Goal: Find specific page/section: Find specific page/section

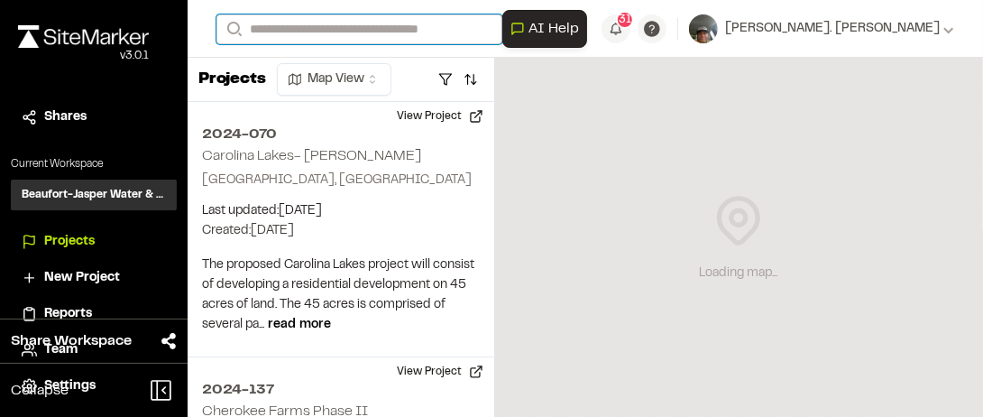
click at [261, 31] on input "Search" at bounding box center [360, 29] width 286 height 30
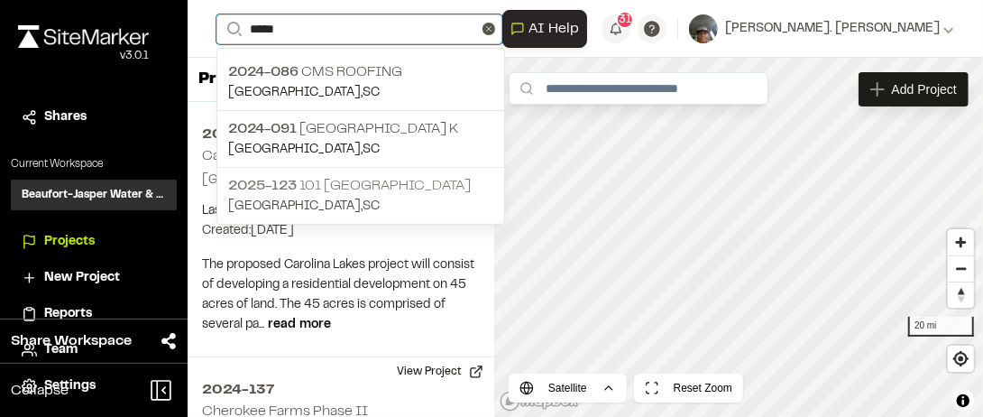
type input "*****"
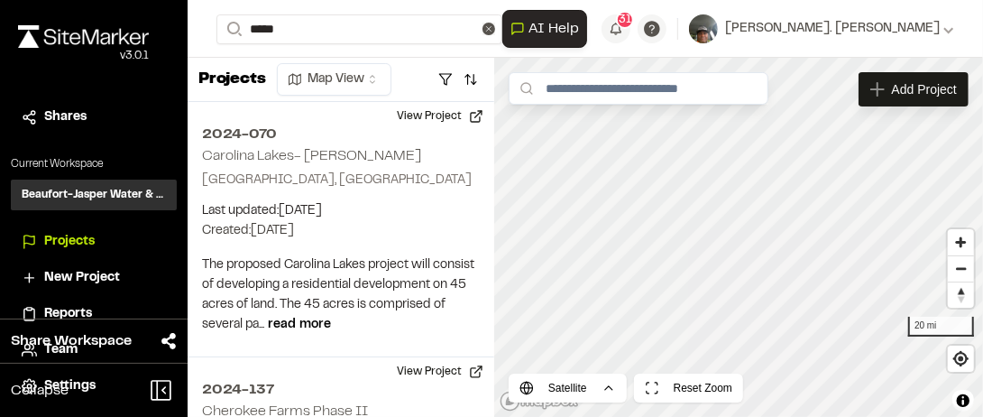
click at [376, 181] on p "[PHONE_NUMBER] [GEOGRAPHIC_DATA]" at bounding box center [360, 186] width 265 height 22
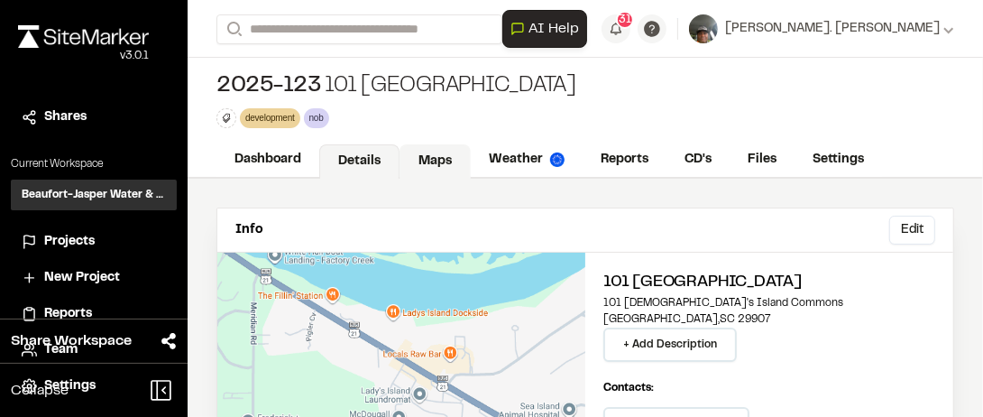
click at [438, 159] on link "Maps" at bounding box center [435, 161] width 71 height 34
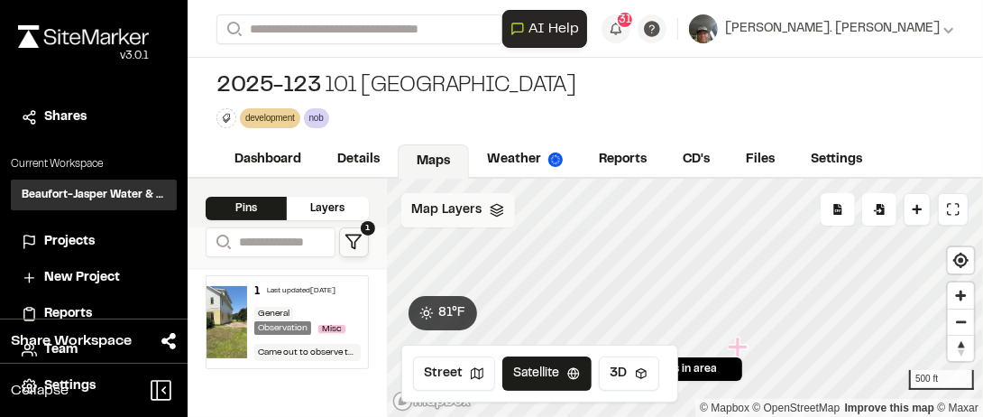
click at [490, 206] on icon at bounding box center [497, 210] width 14 height 14
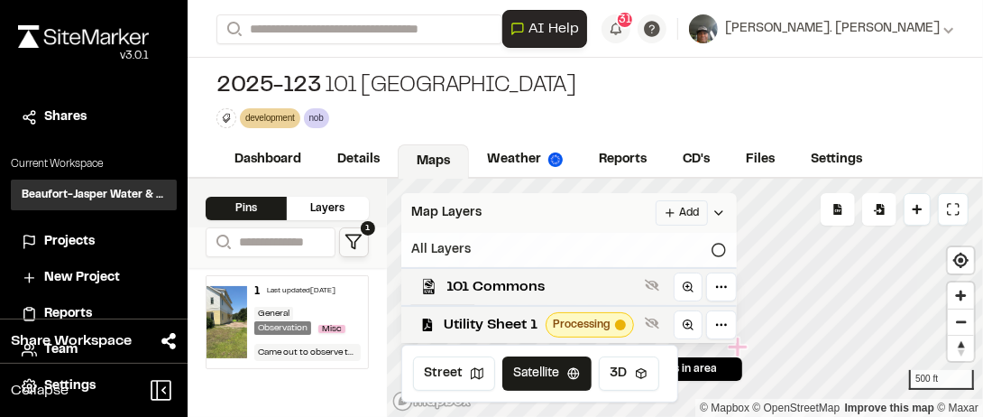
click at [718, 249] on icon at bounding box center [719, 250] width 14 height 14
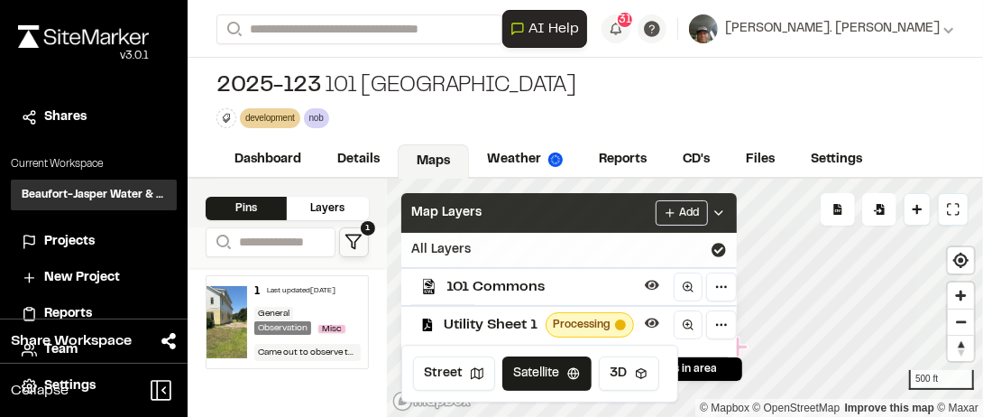
click at [552, 199] on div "Map Layers Add" at bounding box center [569, 213] width 336 height 40
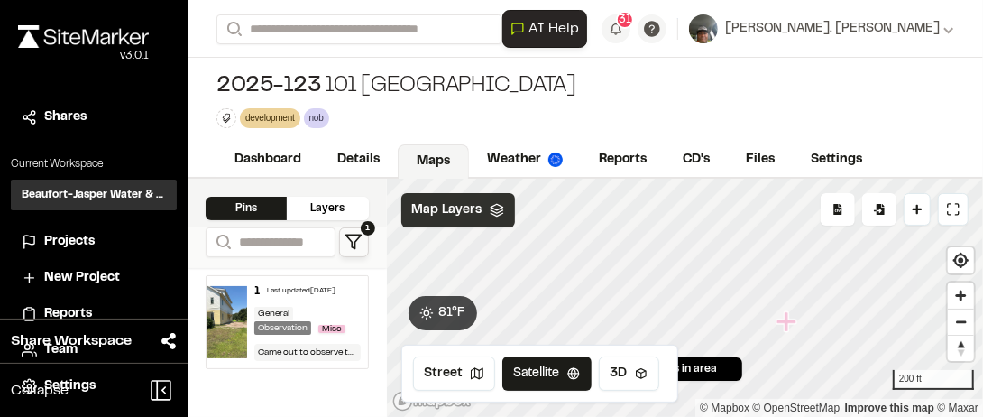
click at [466, 203] on span "Map Layers" at bounding box center [447, 210] width 70 height 20
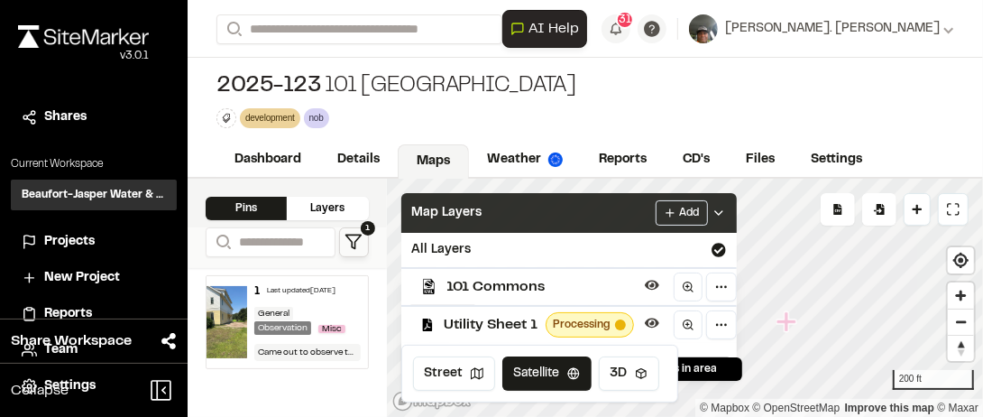
click at [547, 216] on div "Map Layers Add" at bounding box center [569, 213] width 336 height 40
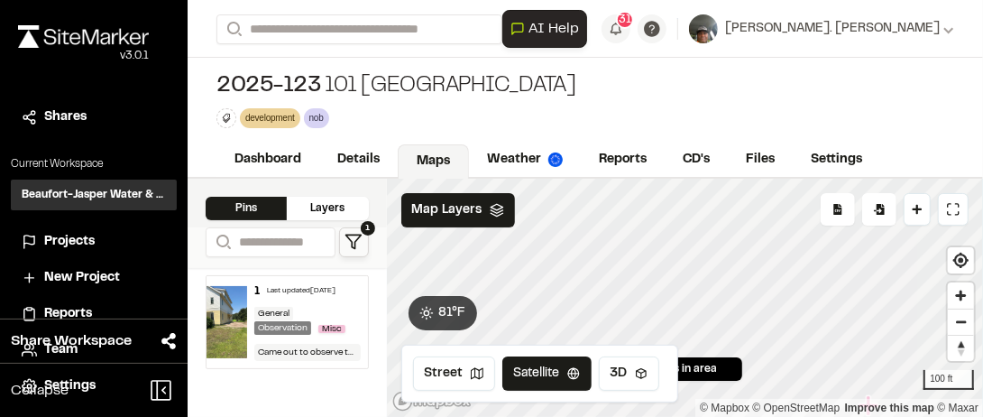
click at [741, 365] on div "Click to Drop Pin 1 pins in area Export Pins Available Datums Datums Apply Conv…" at bounding box center [685, 298] width 597 height 238
click at [691, 416] on html "Close sidebar v 3.0.1 Shares Current Workspace Beaufort-Jasper Water & Sewer Au…" at bounding box center [491, 208] width 983 height 417
click at [473, 200] on span "Map Layers" at bounding box center [447, 210] width 70 height 20
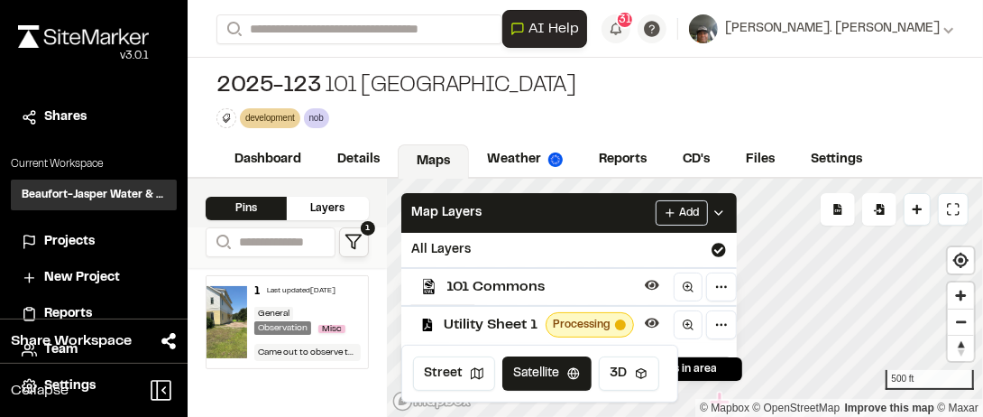
click at [625, 319] on div "Processing" at bounding box center [590, 324] width 88 height 25
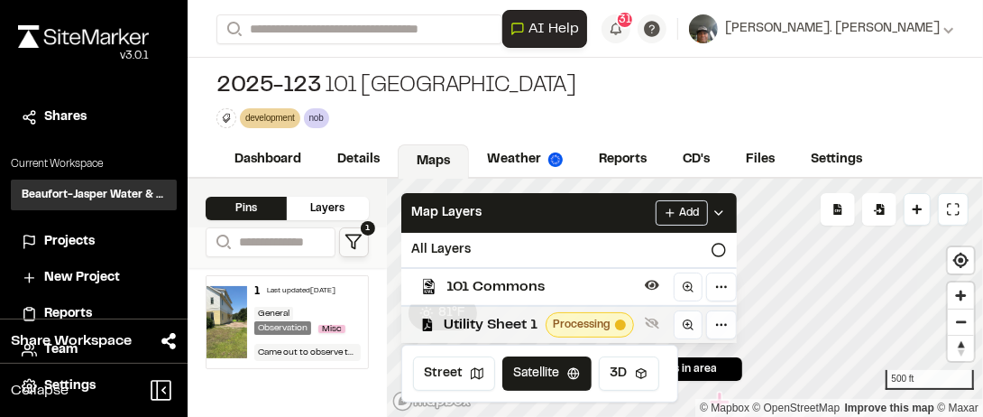
click at [634, 317] on div "Utility Sheet 1 Processing" at bounding box center [562, 324] width 350 height 38
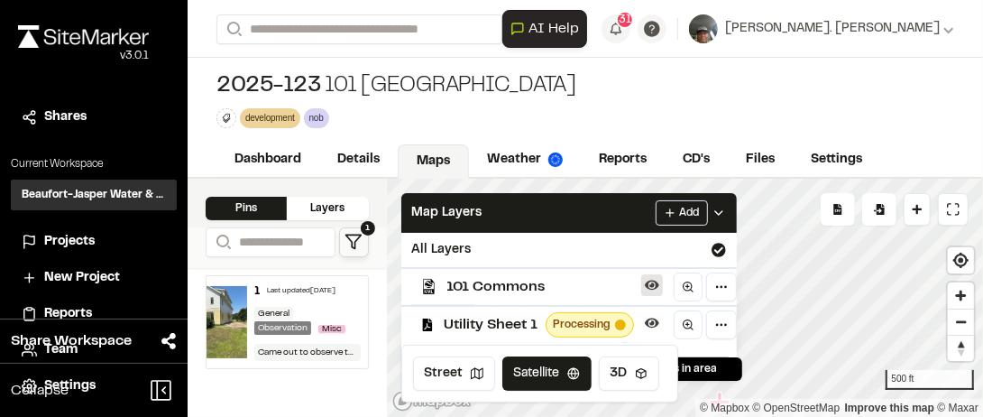
click at [645, 281] on icon at bounding box center [652, 286] width 14 height 10
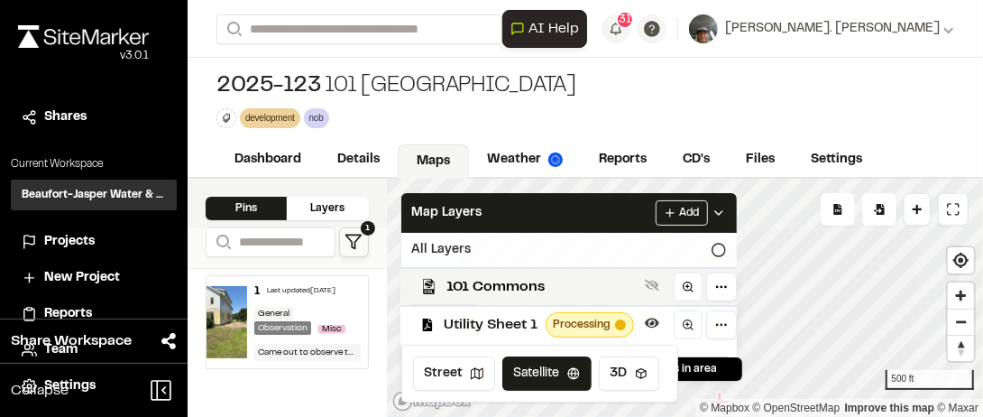
click at [713, 245] on icon at bounding box center [719, 250] width 14 height 14
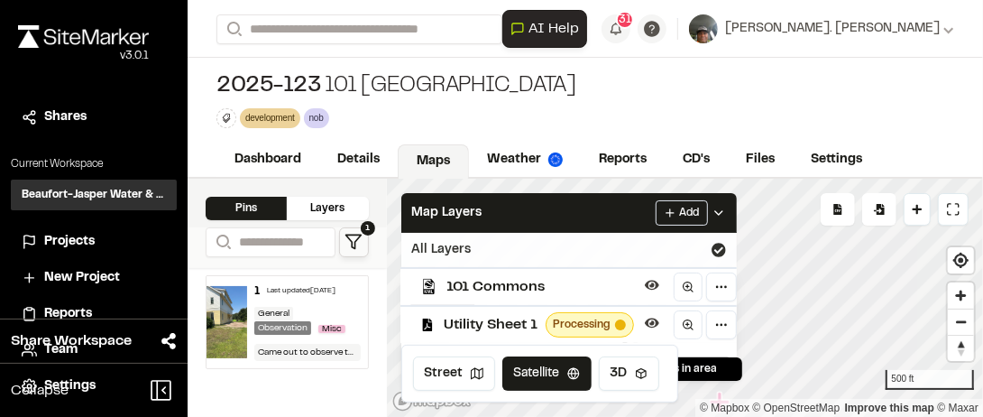
click at [443, 322] on div "Utility Sheet 1 Processing" at bounding box center [562, 324] width 350 height 38
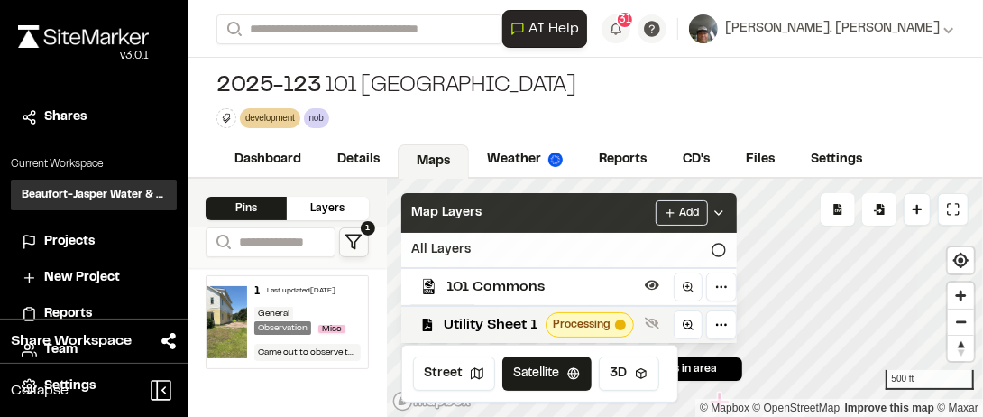
click at [597, 217] on div "Map Layers Add" at bounding box center [569, 213] width 336 height 40
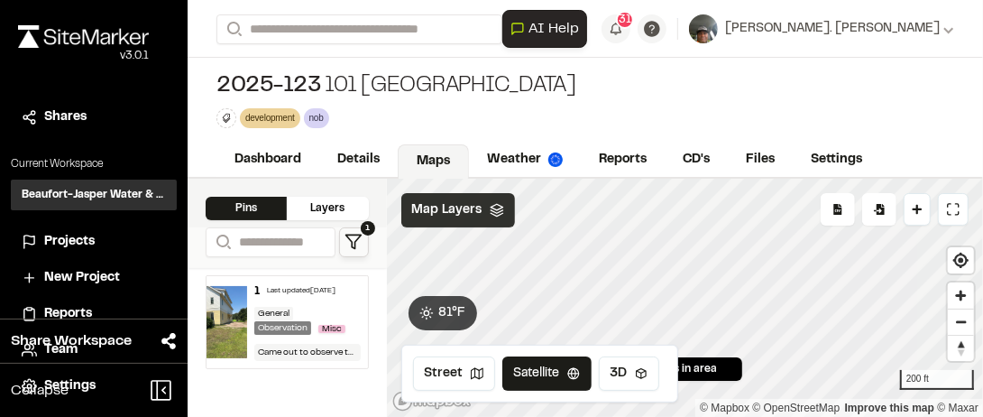
click at [456, 202] on span "Map Layers" at bounding box center [447, 210] width 70 height 20
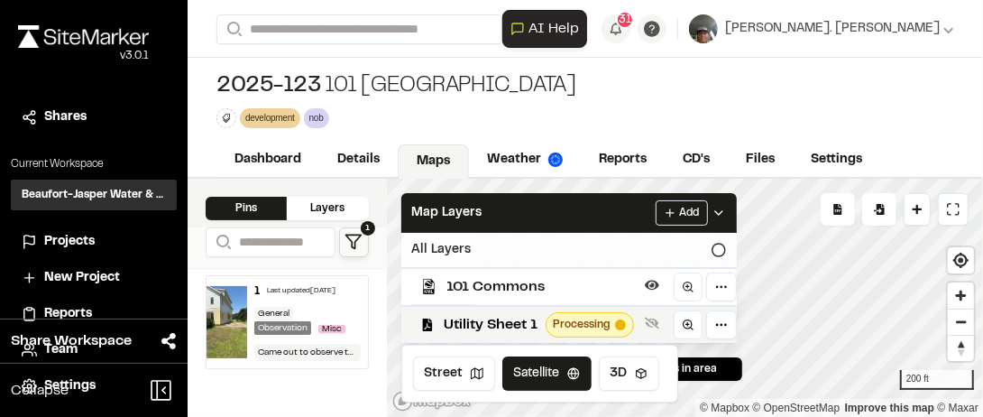
click at [715, 246] on icon at bounding box center [719, 250] width 14 height 14
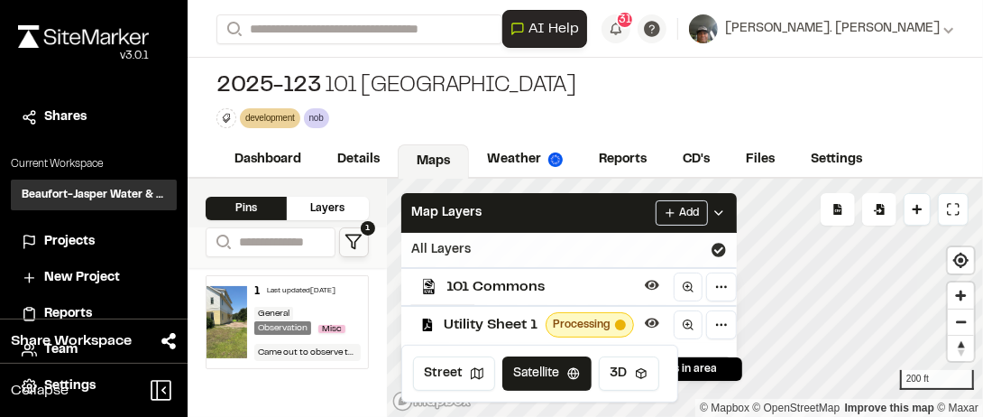
click at [586, 233] on div "All Layers" at bounding box center [569, 250] width 336 height 34
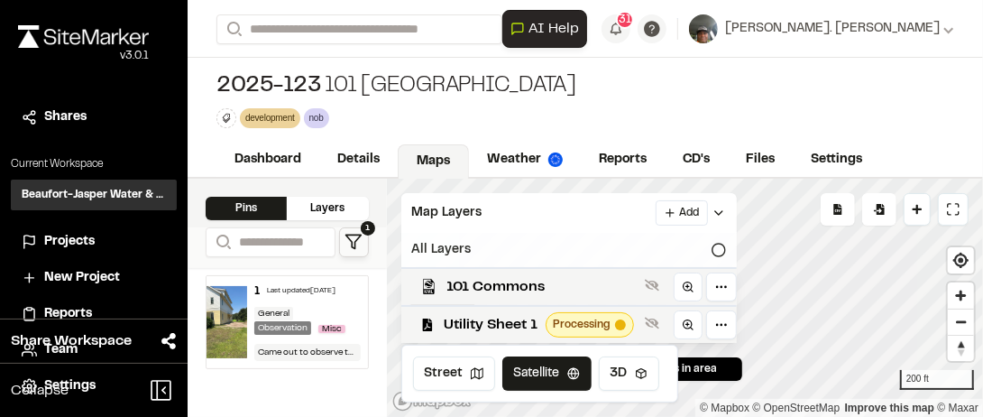
click at [715, 247] on icon at bounding box center [719, 250] width 14 height 14
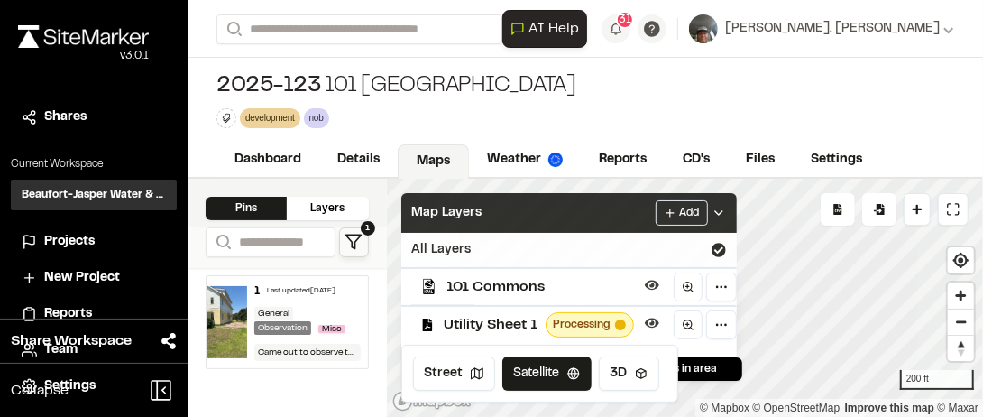
click at [570, 208] on div "Map Layers Add" at bounding box center [569, 213] width 336 height 40
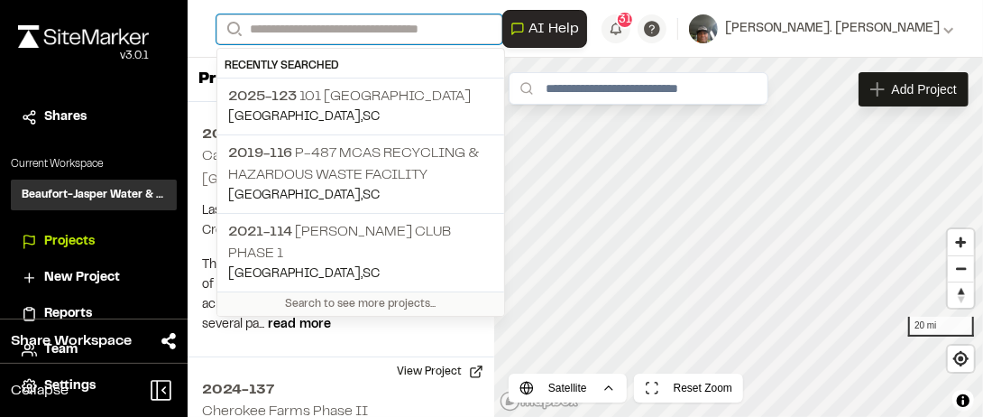
click at [308, 28] on input "Search" at bounding box center [360, 29] width 286 height 30
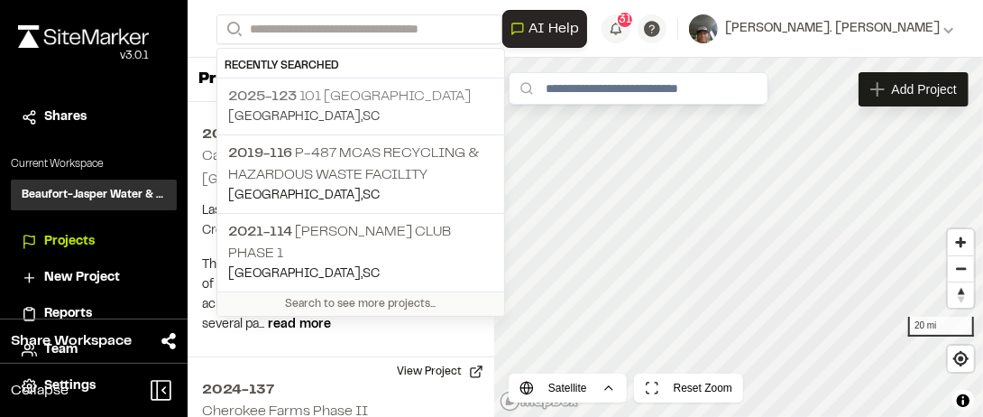
click at [344, 86] on p "[PHONE_NUMBER] [GEOGRAPHIC_DATA]" at bounding box center [360, 97] width 265 height 22
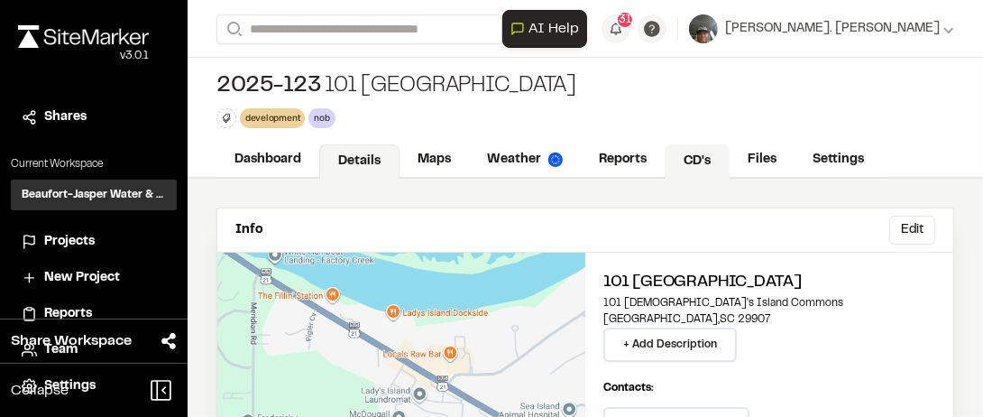
click at [711, 161] on link "CD's" at bounding box center [697, 161] width 65 height 34
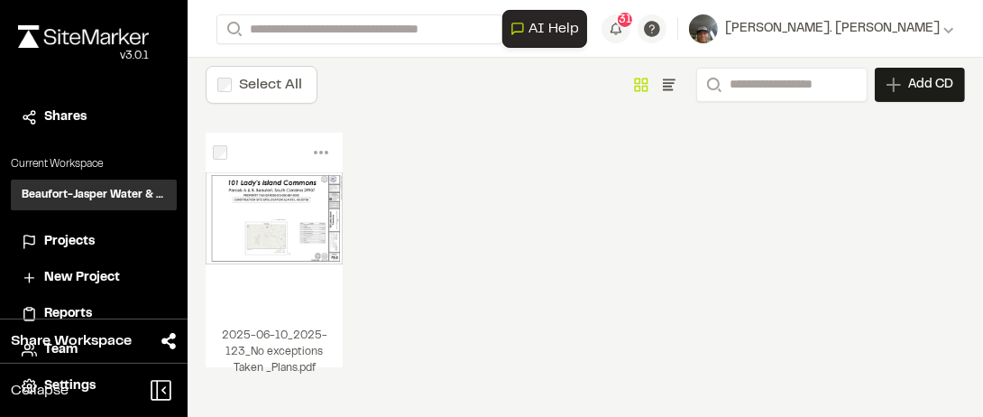
scroll to position [133, 0]
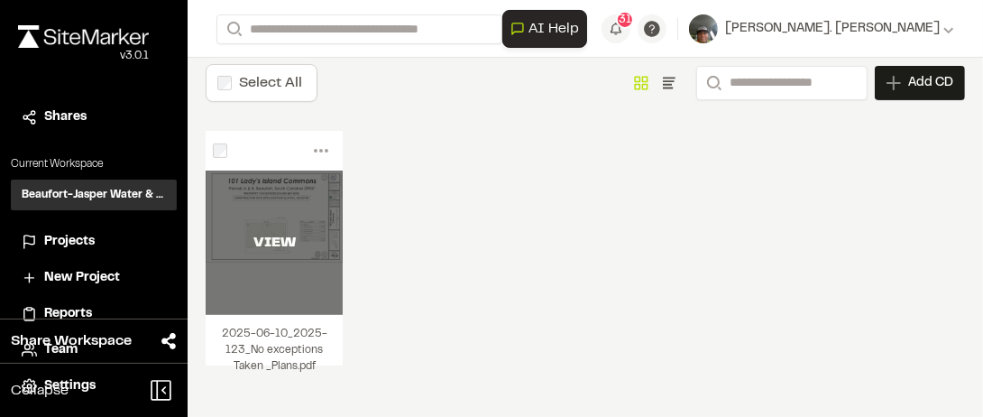
click at [263, 204] on div "VIEW" at bounding box center [274, 243] width 137 height 144
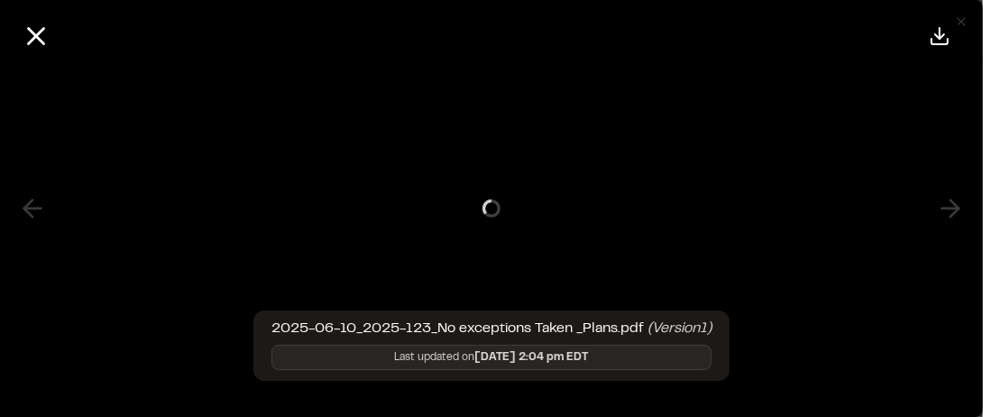
click at [263, 204] on div at bounding box center [492, 208] width 1056 height 417
